Goal: Task Accomplishment & Management: Use online tool/utility

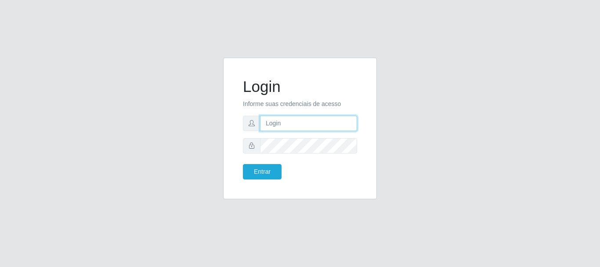
click at [299, 129] on input "text" at bounding box center [308, 123] width 97 height 15
click at [299, 127] on input "text" at bounding box center [308, 123] width 97 height 15
type input "[EMAIL_ADDRESS][PERSON_NAME][DOMAIN_NAME]"
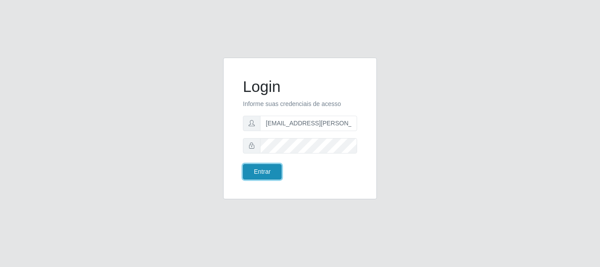
click at [271, 171] on button "Entrar" at bounding box center [262, 171] width 39 height 15
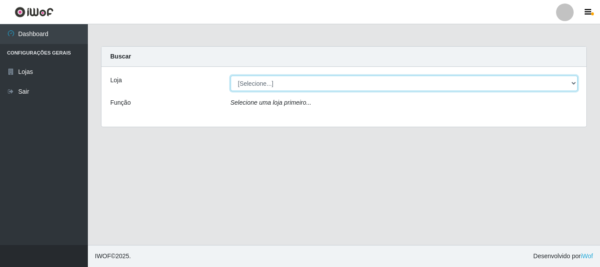
click at [231, 76] on select "[Selecione...] Super Show - [PERSON_NAME]" at bounding box center [405, 83] width 348 height 15
select select "120"
click option "Super Show - [PERSON_NAME]" at bounding box center [0, 0] width 0 height 0
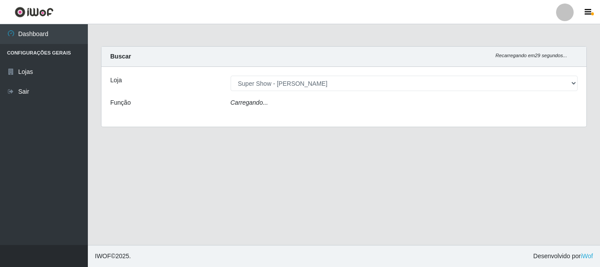
click at [252, 102] on icon "Carregando..." at bounding box center [250, 102] width 38 height 7
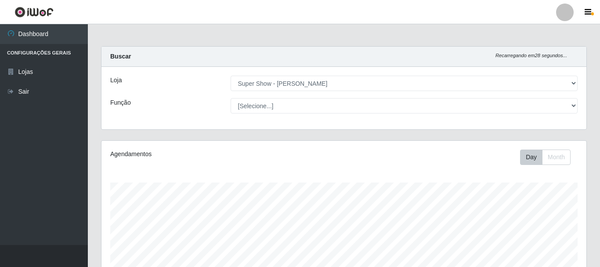
scroll to position [182, 485]
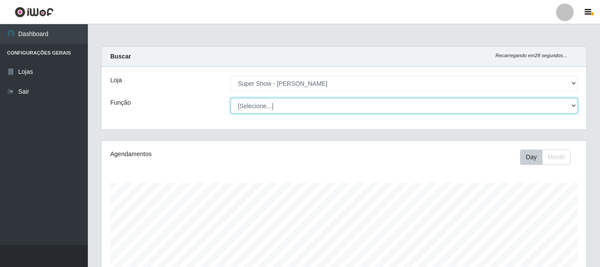
click at [231, 98] on select "[Selecione...] ASG Auxiliar de Estacionamento Balconista Embalador Embalador + …" at bounding box center [405, 105] width 348 height 15
select select "16"
click option "ASG" at bounding box center [0, 0] width 0 height 0
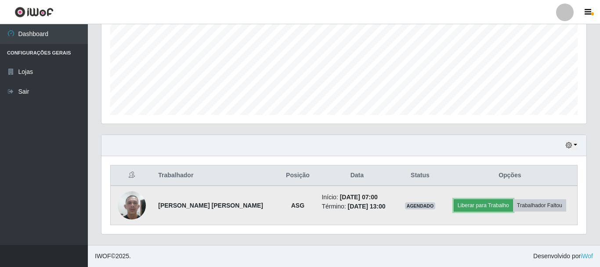
click at [473, 203] on button "Liberar para Trabalho" at bounding box center [483, 205] width 59 height 12
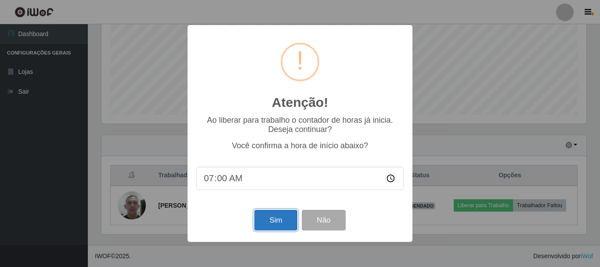
click at [270, 221] on button "Sim" at bounding box center [275, 220] width 43 height 21
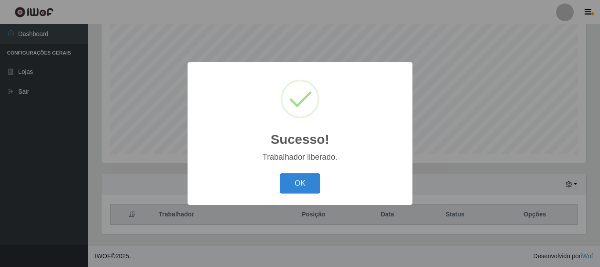
scroll to position [160, 0]
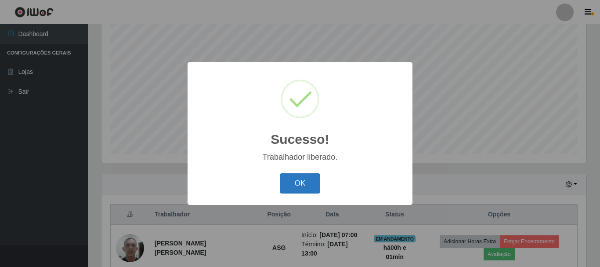
click at [298, 186] on button "OK" at bounding box center [300, 183] width 41 height 21
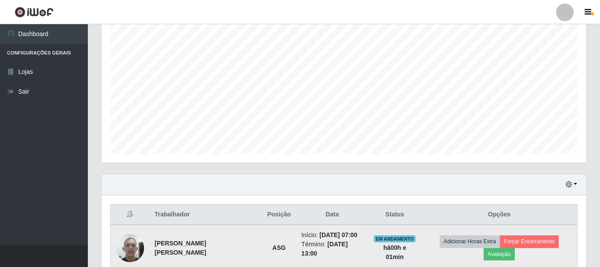
scroll to position [200, 0]
